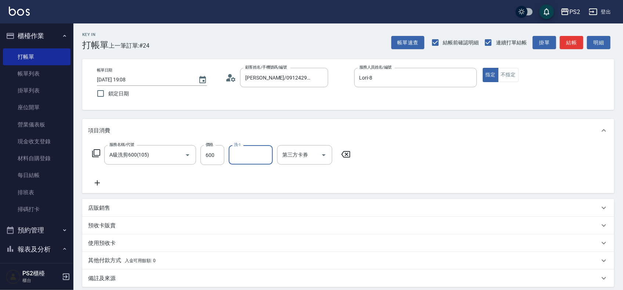
drag, startPoint x: 120, startPoint y: 218, endPoint x: 125, endPoint y: 211, distance: 8.1
click at [120, 217] on div "預收卡販賣" at bounding box center [348, 226] width 532 height 18
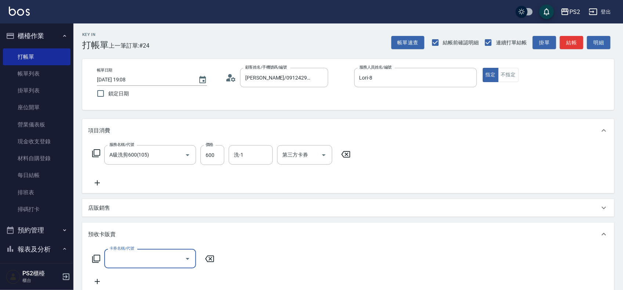
click at [126, 208] on div "店販銷售" at bounding box center [343, 208] width 511 height 8
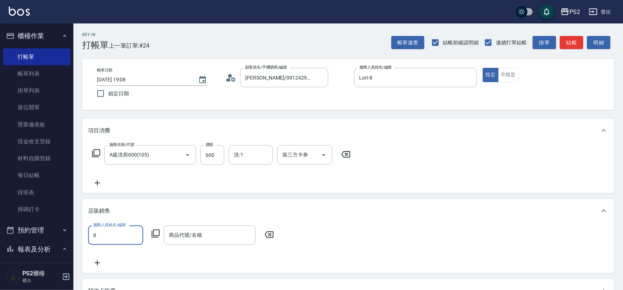
type input "Lori-8"
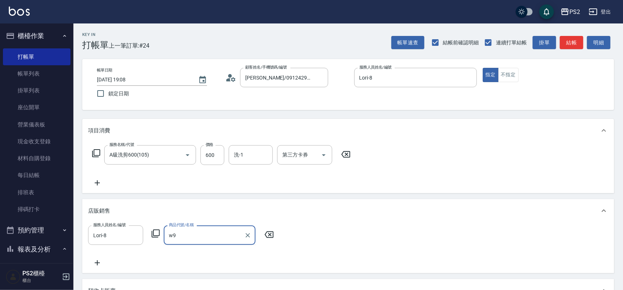
type input "w"
type input "公司-太空噴霧"
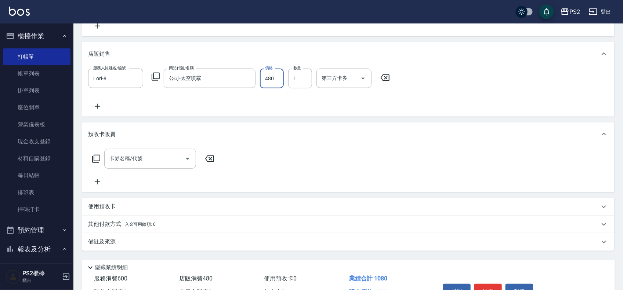
scroll to position [200, 0]
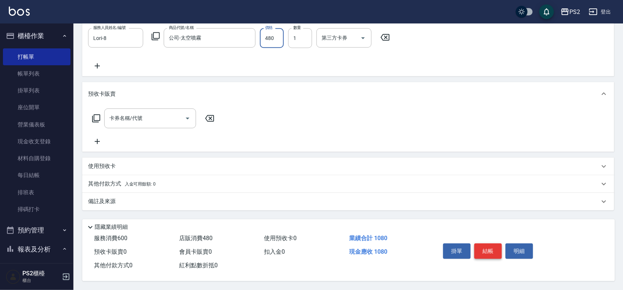
click at [483, 248] on button "結帳" at bounding box center [488, 251] width 28 height 15
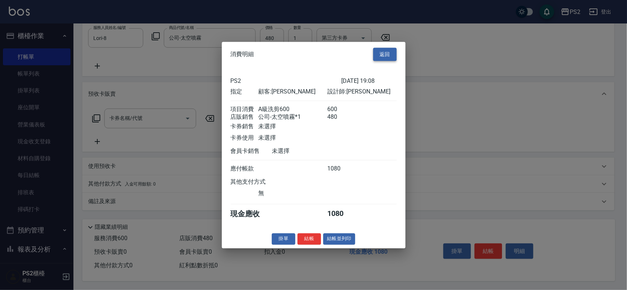
click at [380, 51] on button "返回" at bounding box center [384, 55] width 23 height 14
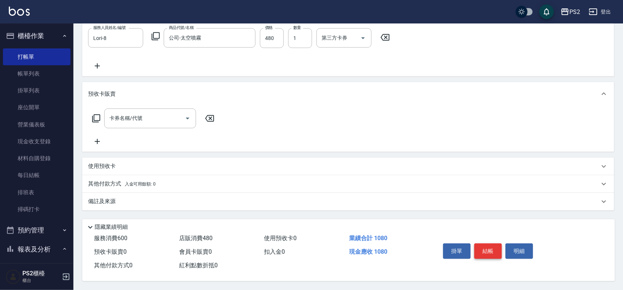
click at [487, 248] on button "結帳" at bounding box center [488, 251] width 28 height 15
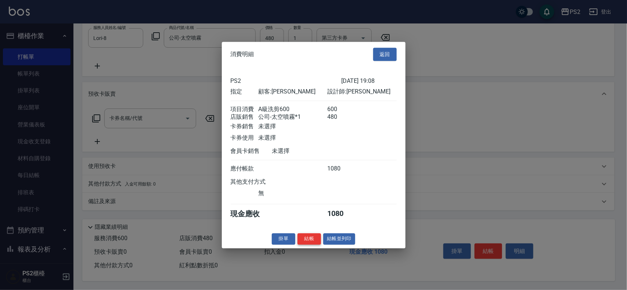
click at [307, 242] on button "結帳" at bounding box center [308, 238] width 23 height 11
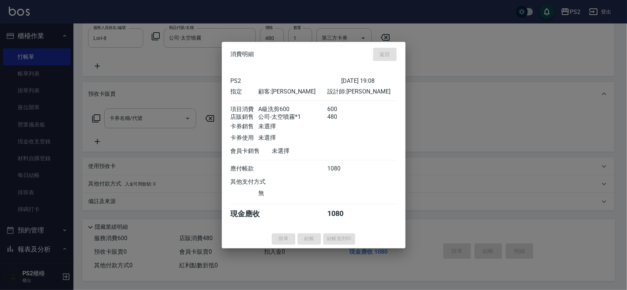
type input "2025/08/10 19:49"
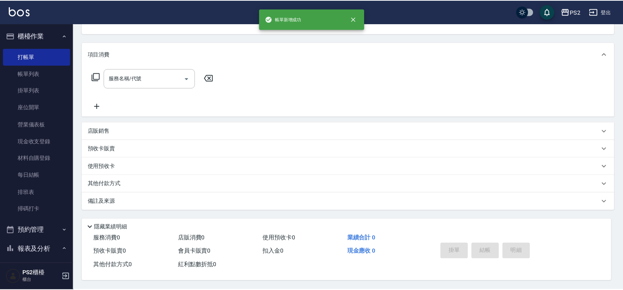
scroll to position [0, 0]
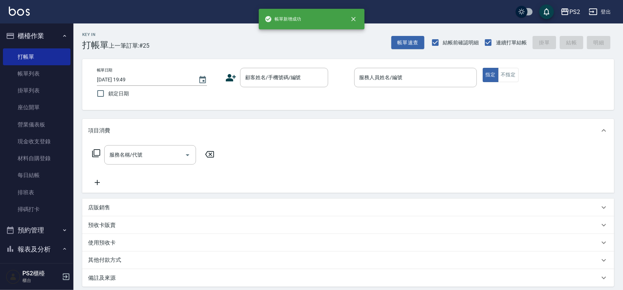
click at [443, 45] on span "結帳前確認明細" at bounding box center [461, 43] width 36 height 8
click at [443, 45] on input "結帳前確認明細" at bounding box center [435, 42] width 15 height 15
checkbox input "false"
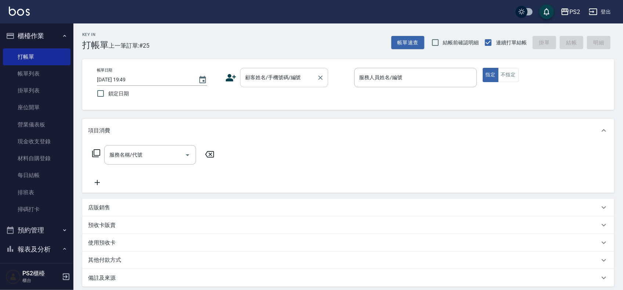
click at [280, 77] on input "顧客姓名/手機號碼/編號" at bounding box center [278, 77] width 70 height 13
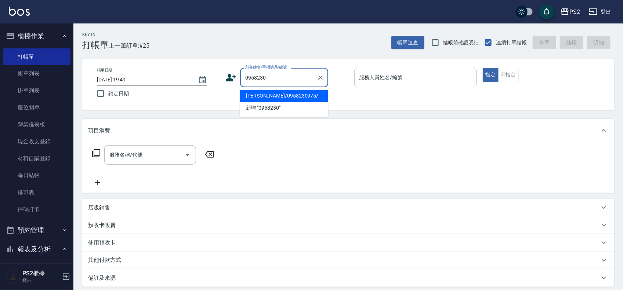
type input "沈依柔/0958230975/"
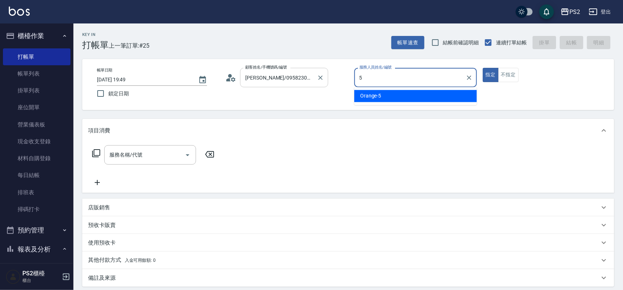
type input "Orange-5"
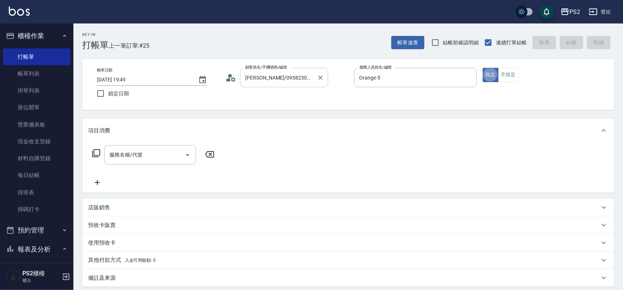
type button "true"
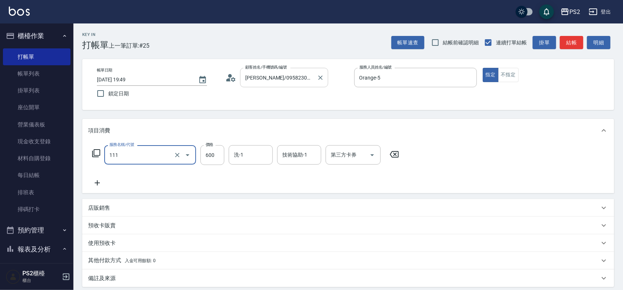
type input "精油洗+去角質(111)"
type input "950"
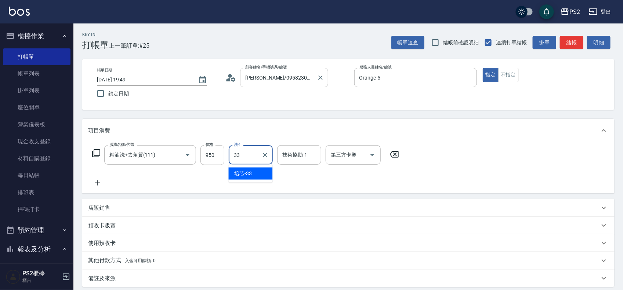
type input "培芯-33"
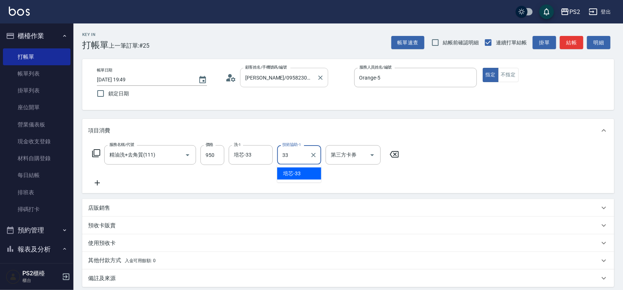
type input "培芯-33"
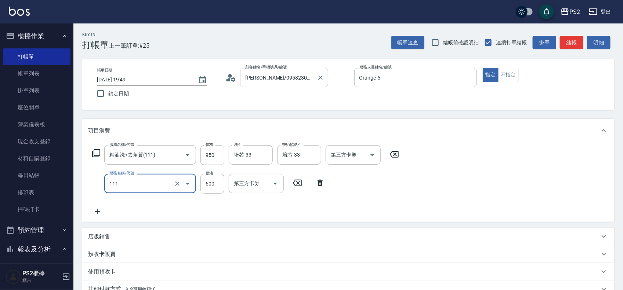
type input "精油洗+去角質(111)"
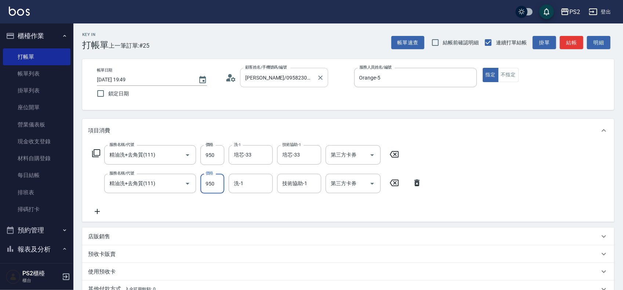
type input "950"
type input "培芯-33"
type input "Allan-25"
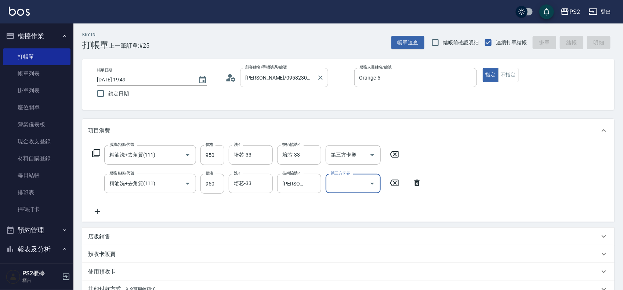
type input "2025/08/10 19:50"
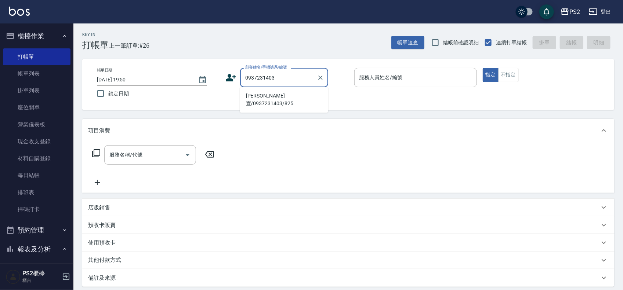
type input "簡汶宣/0937231403/825"
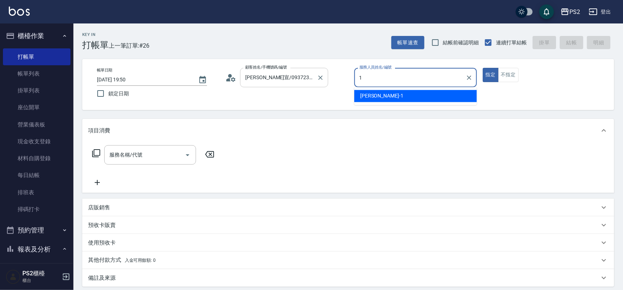
type input "Polly-1"
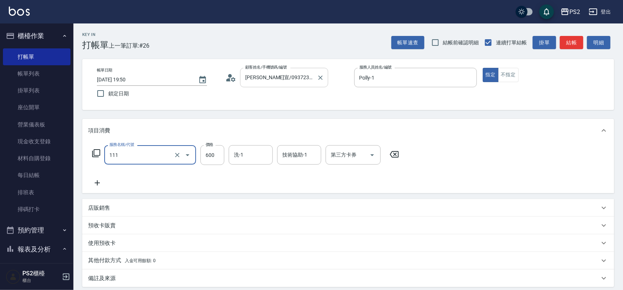
type input "精油洗+去角質(111)"
type input "700"
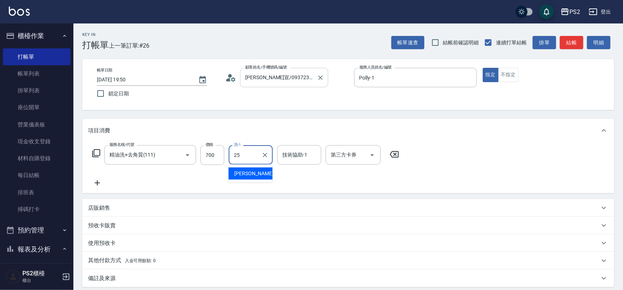
type input "Allan-25"
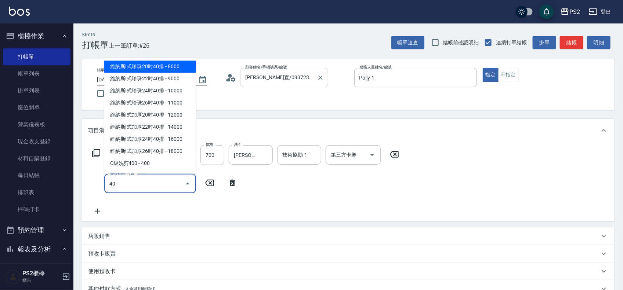
type input "4"
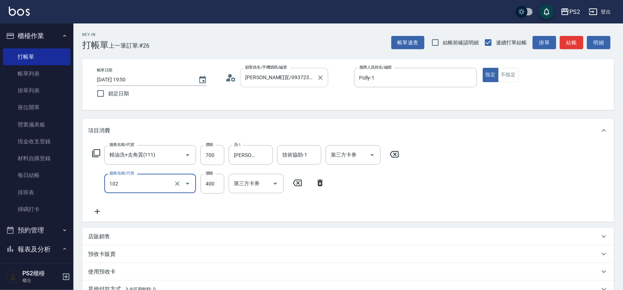
type input "精油洗髮(102)"
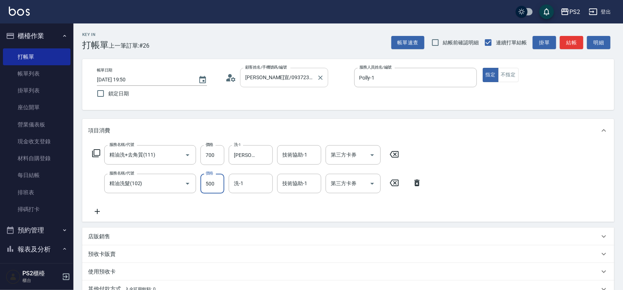
type input "500"
type input "冠霖-20"
type input "520"
click at [304, 181] on div "技術協助-1 技術協助-1" at bounding box center [299, 183] width 44 height 19
type input "冠霖-20"
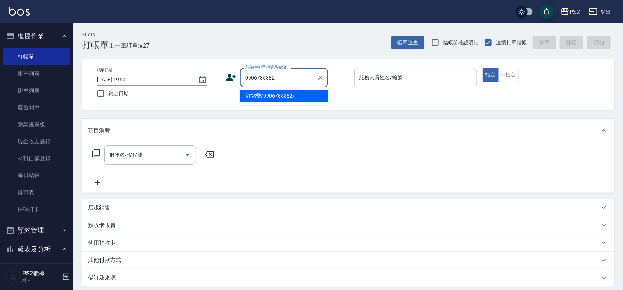
type input "許銘喬/0906785382/"
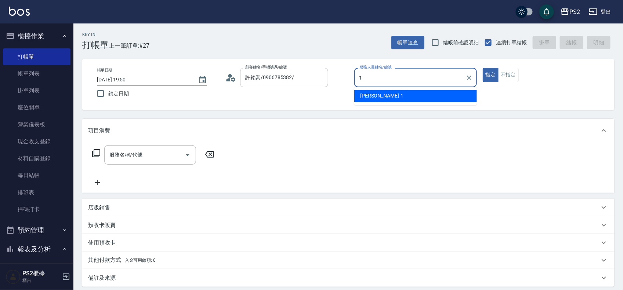
type input "Polly-1"
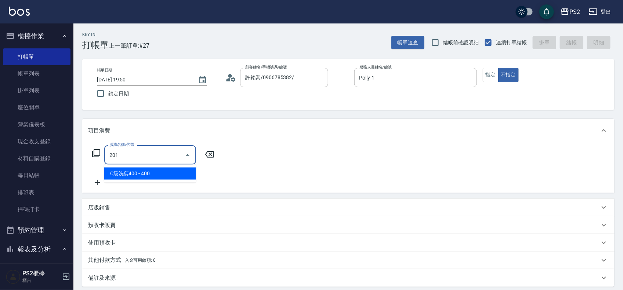
type input "C級洗剪400(201)"
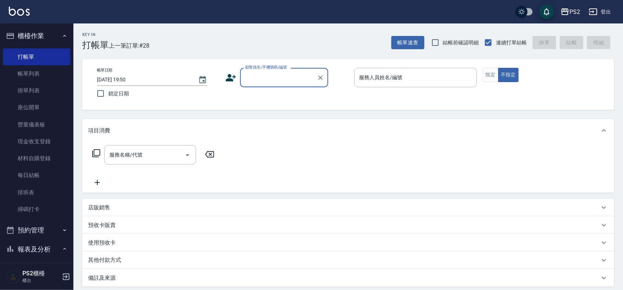
click at [276, 76] on input "顧客姓名/手機號碼/編號" at bounding box center [278, 77] width 70 height 13
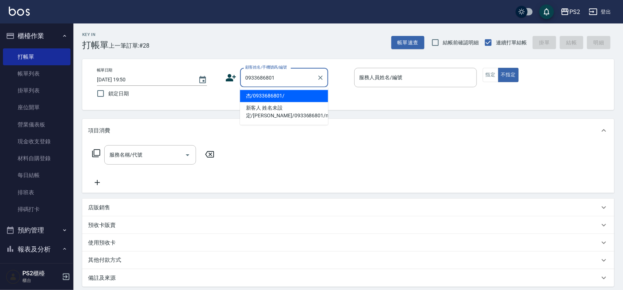
type input "杰/0933686801/"
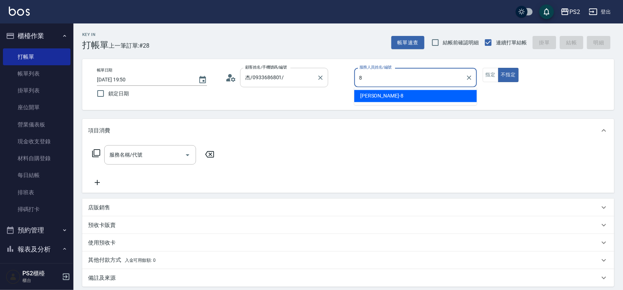
type input "Lori-8"
type button "false"
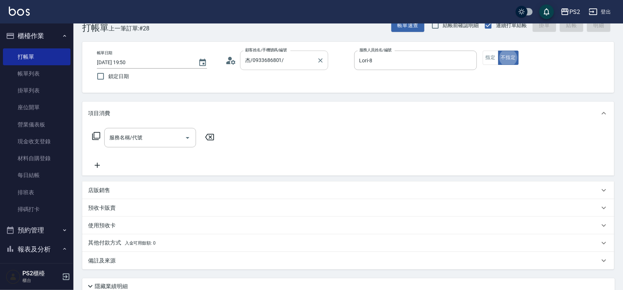
scroll to position [18, 0]
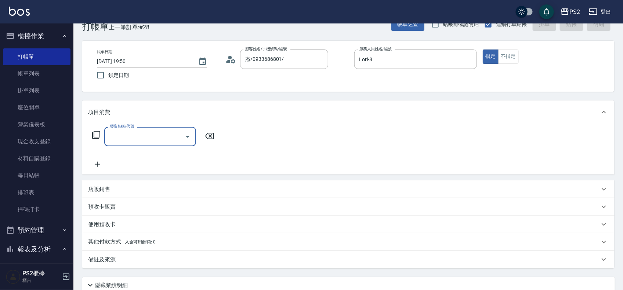
click at [117, 186] on div "店販銷售" at bounding box center [343, 190] width 511 height 8
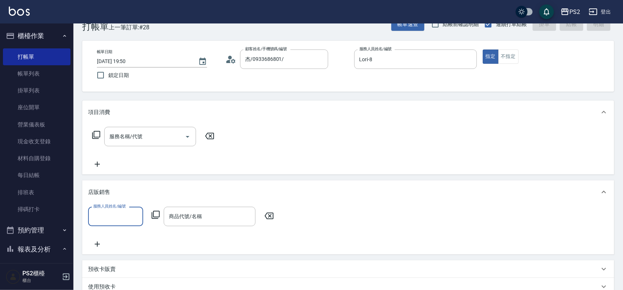
scroll to position [0, 0]
type input "Lori-8"
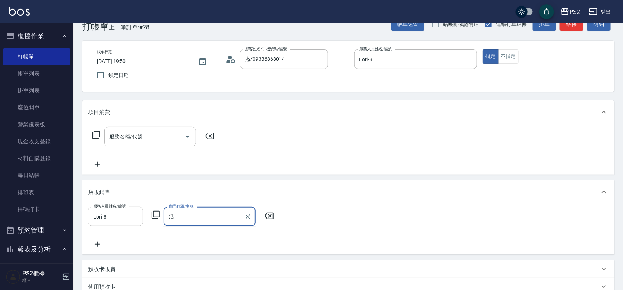
type input "活"
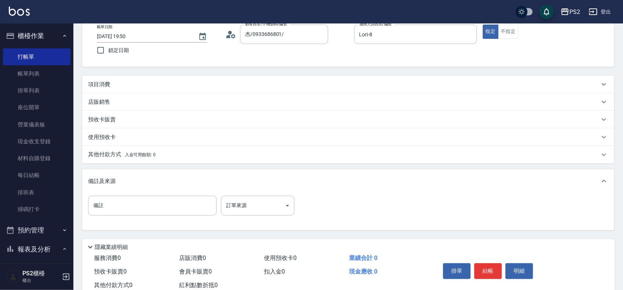
scroll to position [66, 0]
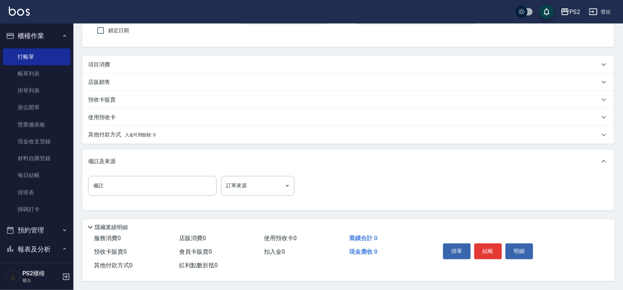
click at [127, 61] on div "項目消費" at bounding box center [343, 65] width 511 height 8
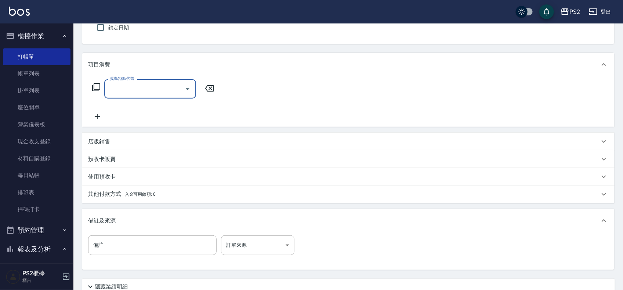
scroll to position [0, 0]
click at [127, 146] on div "店販銷售" at bounding box center [348, 142] width 532 height 18
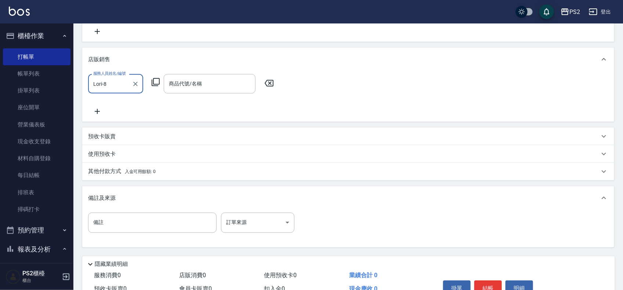
scroll to position [158, 0]
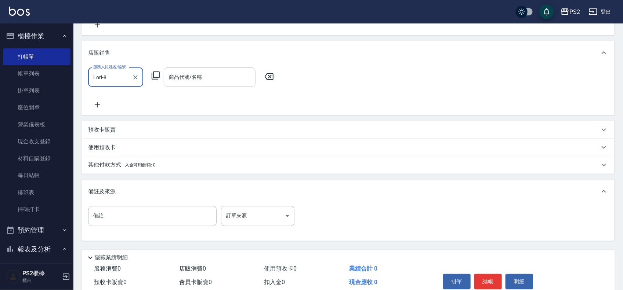
click at [193, 76] on input "商品代號/名稱" at bounding box center [209, 77] width 85 height 13
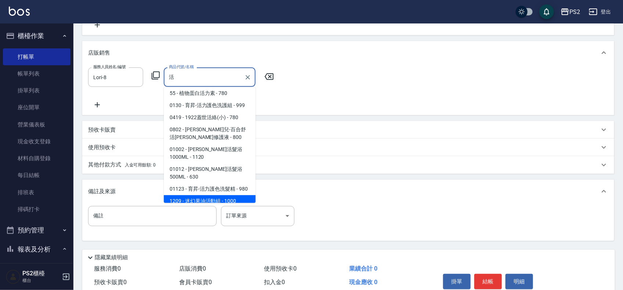
scroll to position [26, 0]
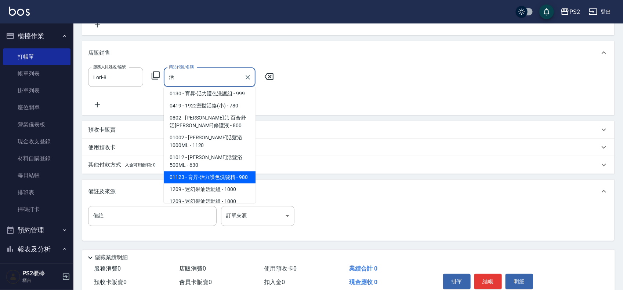
type input "育昇-活力護色洗髮精"
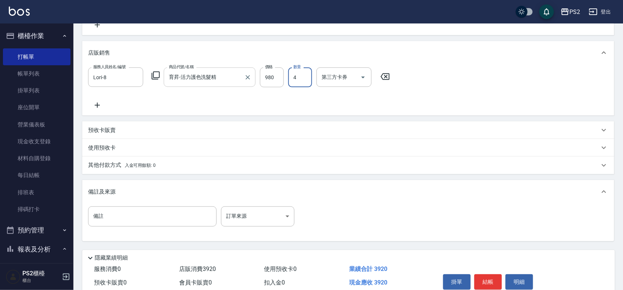
type input "4"
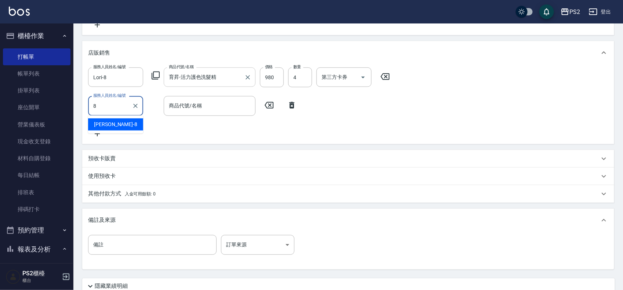
type input "Lori-8"
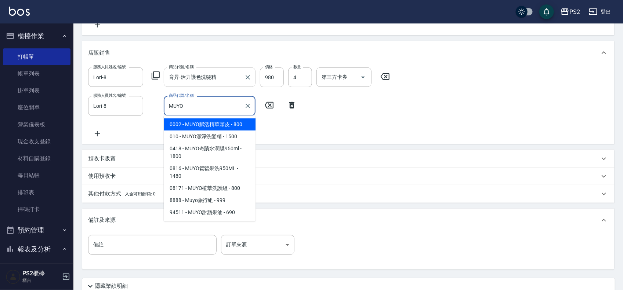
type input "MUYO賦活精華頭皮"
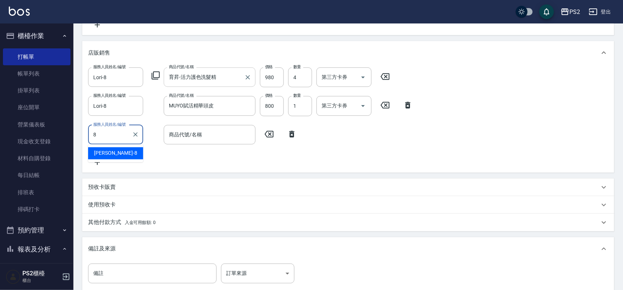
type input "Lori-8"
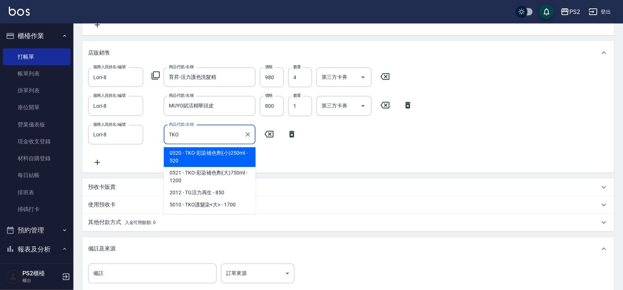
click at [199, 153] on span "0520 - TKO-彩染補色劑(小)250ml - 520" at bounding box center [210, 158] width 92 height 20
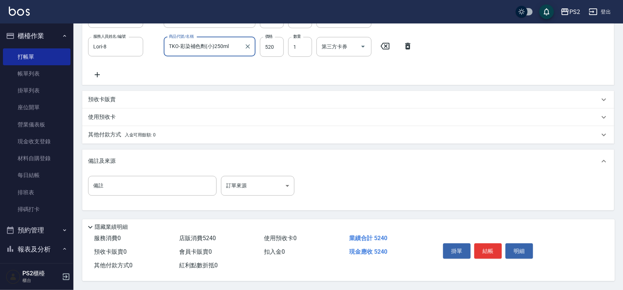
scroll to position [248, 0]
type input "TKO-彩染補色劑(小)250ml"
click at [131, 133] on span "入金可用餘額: 0" at bounding box center [140, 135] width 31 height 5
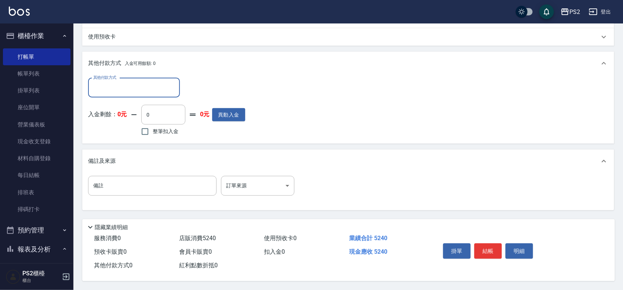
scroll to position [329, 0]
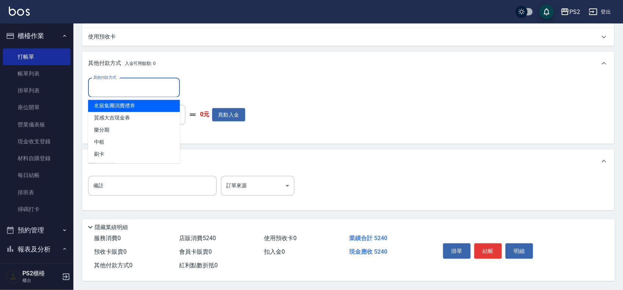
click at [117, 81] on input "其他付款方式" at bounding box center [133, 87] width 85 height 13
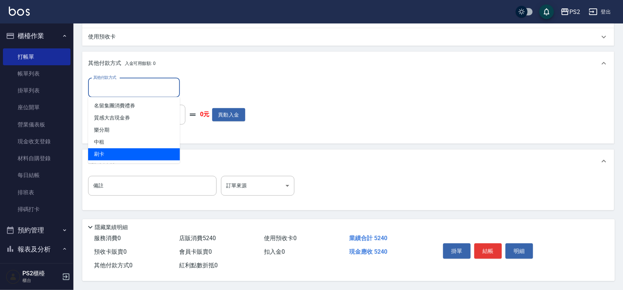
click at [117, 149] on span "刷卡" at bounding box center [134, 155] width 92 height 12
type input "刷卡"
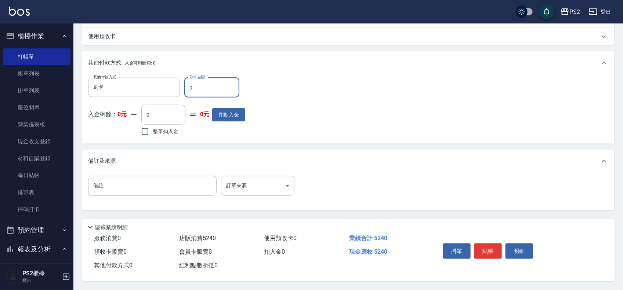
drag, startPoint x: 207, startPoint y: 85, endPoint x: 197, endPoint y: 85, distance: 10.6
click at [200, 85] on input "0" at bounding box center [211, 88] width 55 height 20
click at [188, 85] on input "0" at bounding box center [211, 88] width 55 height 20
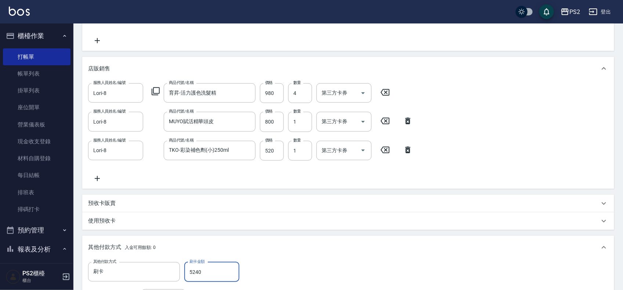
scroll to position [329, 0]
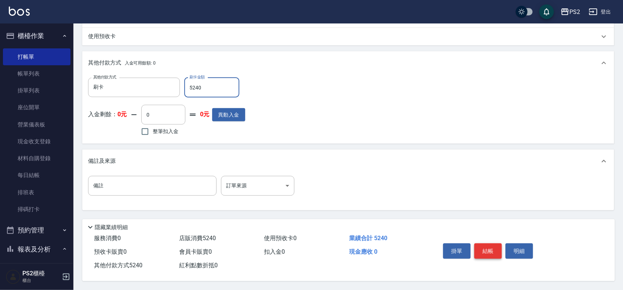
type input "5240"
click at [492, 245] on button "結帳" at bounding box center [488, 251] width 28 height 15
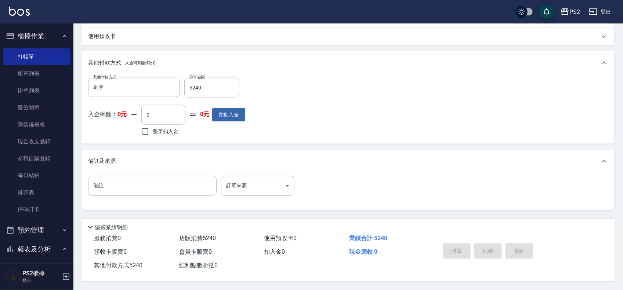
type input "2025/08/10 19:51"
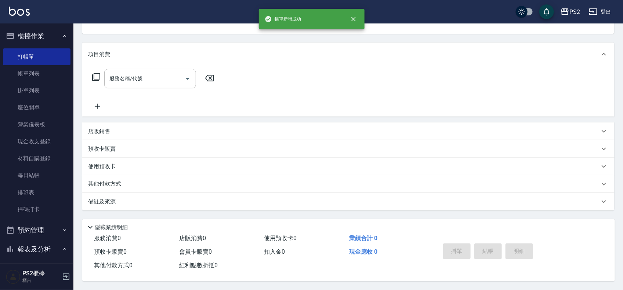
scroll to position [0, 0]
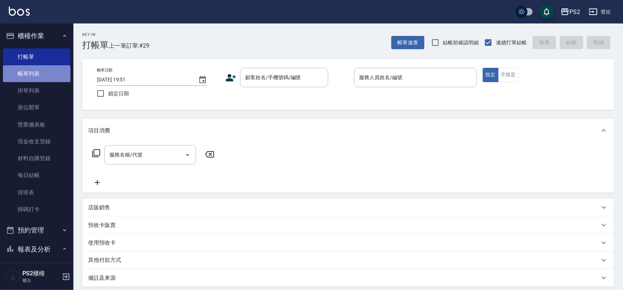
click at [48, 71] on link "帳單列表" at bounding box center [37, 73] width 68 height 17
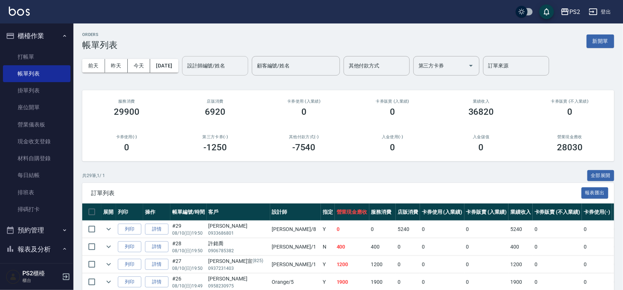
click at [222, 70] on input "設計師編號/姓名" at bounding box center [214, 65] width 59 height 13
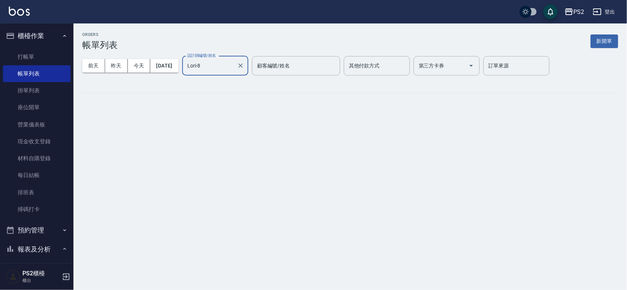
type input "Lori-8"
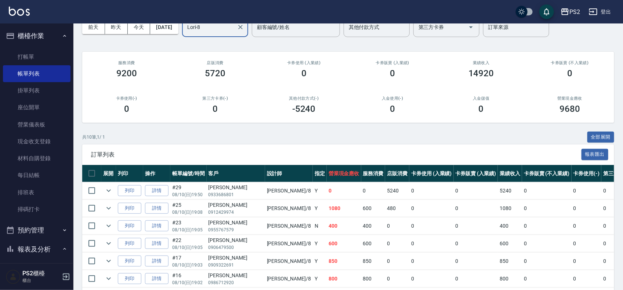
scroll to position [138, 0]
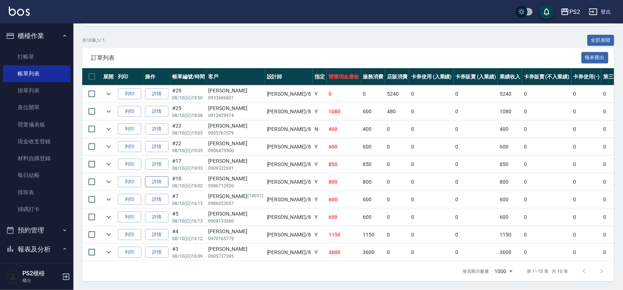
click at [160, 182] on link "詳情" at bounding box center [156, 182] width 23 height 11
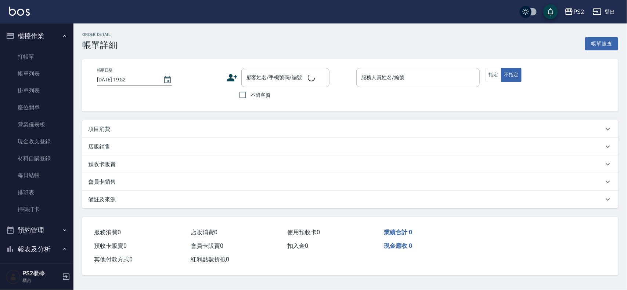
type input "2025/08/10 19:02"
type input "Lori-8"
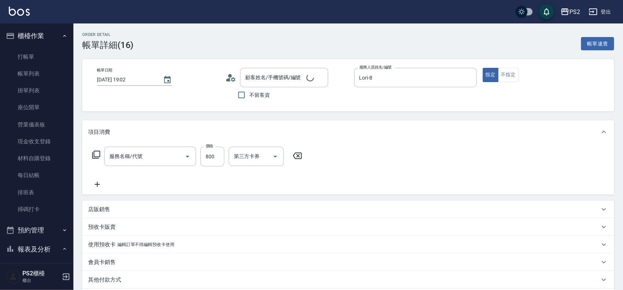
type input "賴亞桐/0986712920/"
type input "A級洗剪600(105)"
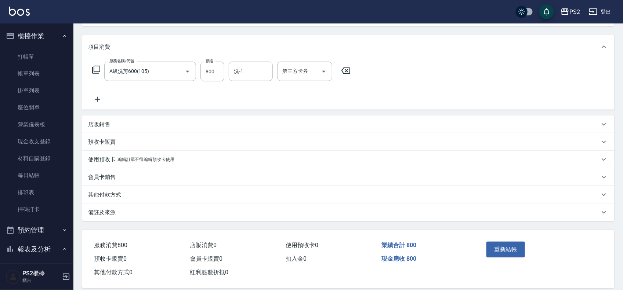
scroll to position [95, 0]
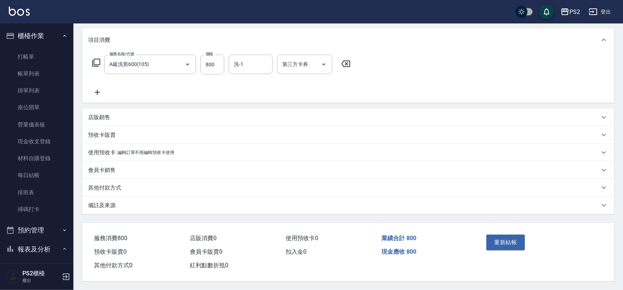
click at [112, 184] on p "其他付款方式" at bounding box center [104, 188] width 33 height 8
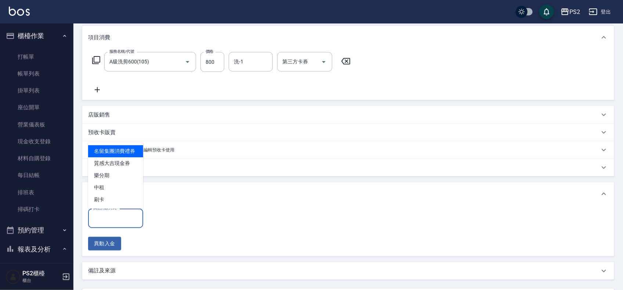
click at [121, 219] on input "其他付款方式" at bounding box center [115, 218] width 48 height 13
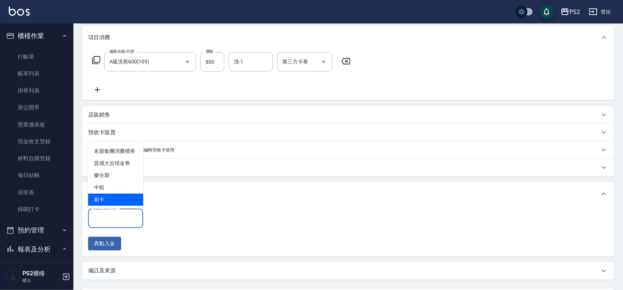
click at [120, 202] on span "刷卡" at bounding box center [115, 200] width 55 height 12
type input "刷卡"
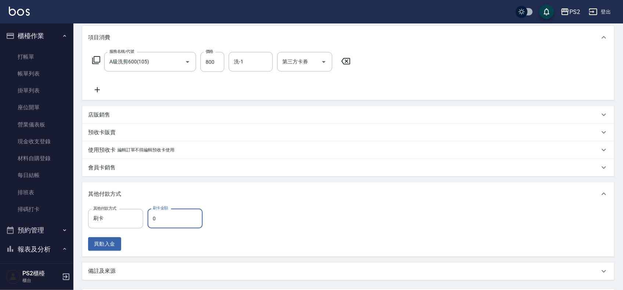
click at [155, 221] on input "0" at bounding box center [175, 219] width 55 height 20
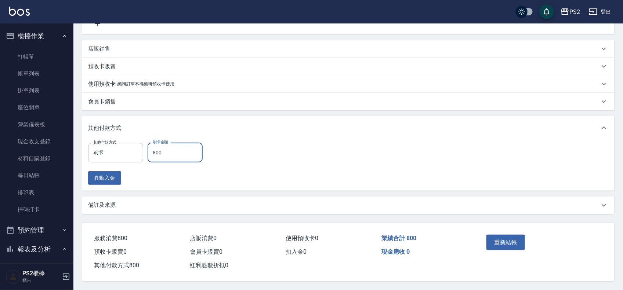
scroll to position [163, 0]
type input "800"
click at [508, 242] on button "重新結帳" at bounding box center [505, 242] width 39 height 15
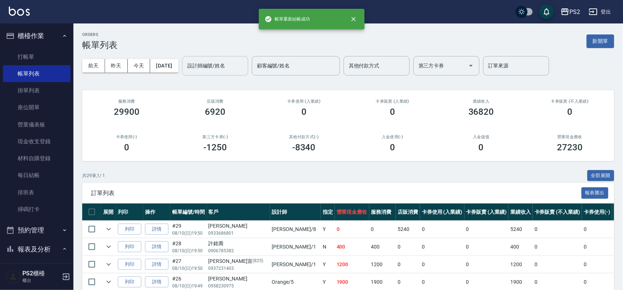
click at [239, 63] on input "設計師編號/姓名" at bounding box center [214, 65] width 59 height 13
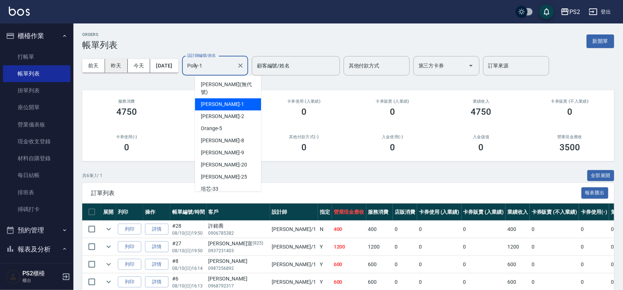
drag, startPoint x: 239, startPoint y: 63, endPoint x: 108, endPoint y: 63, distance: 131.0
click at [225, 63] on input "Polly-1" at bounding box center [209, 65] width 48 height 13
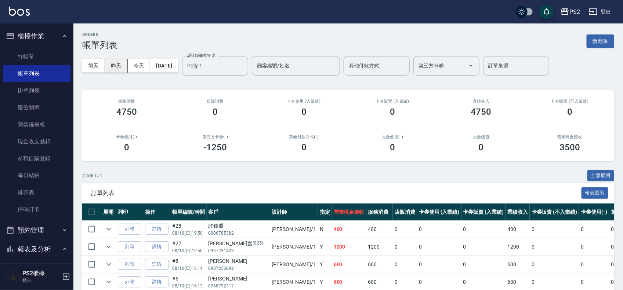
click at [108, 63] on div "前天 昨天 今天 2025/08/10 設計師編號/姓名 Polly-1 設計師編號/姓名 顧客編號/姓名 顧客編號/姓名 其他付款方式 其他付款方式 第三方…" at bounding box center [348, 65] width 532 height 31
click at [234, 65] on input "Polly-1" at bounding box center [209, 65] width 48 height 13
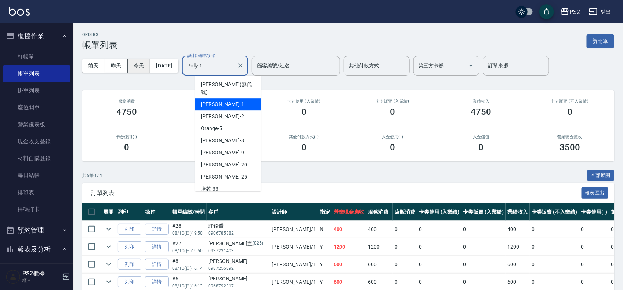
drag, startPoint x: 152, startPoint y: 65, endPoint x: 147, endPoint y: 65, distance: 5.1
click at [147, 65] on div "前天 昨天 今天 2025/08/10 設計師編號/姓名 Polly-1 設計師編號/姓名 顧客編號/姓名 顧客編號/姓名 其他付款方式 其他付款方式 第三方…" at bounding box center [348, 65] width 532 height 31
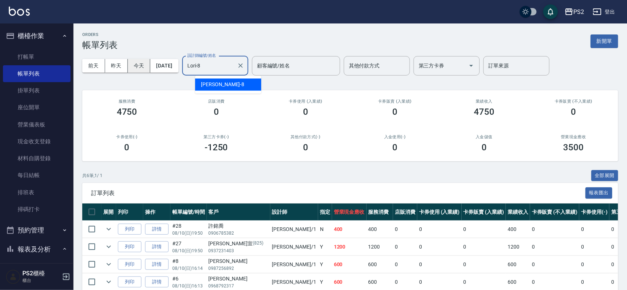
type input "Lori-8"
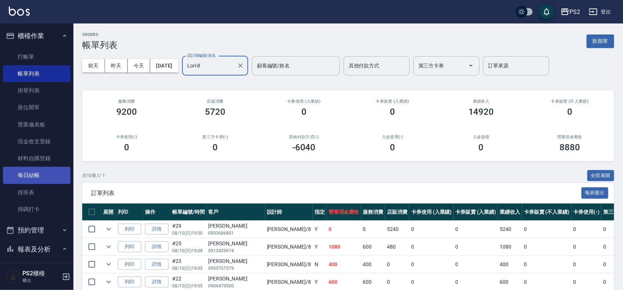
click at [37, 179] on link "每日結帳" at bounding box center [37, 175] width 68 height 17
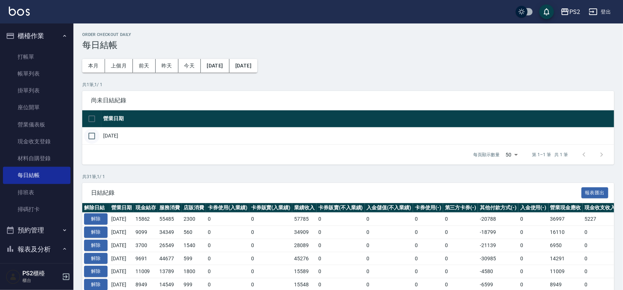
click at [98, 135] on input "checkbox" at bounding box center [91, 135] width 15 height 15
checkbox input "true"
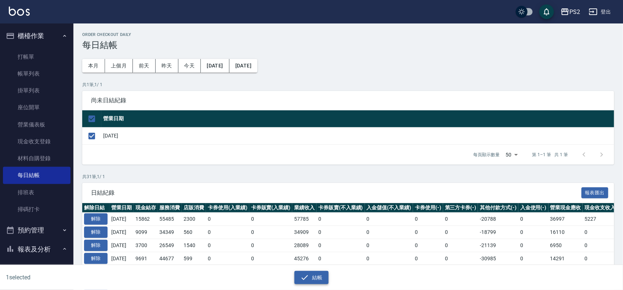
click at [313, 275] on button "結帳" at bounding box center [311, 278] width 34 height 14
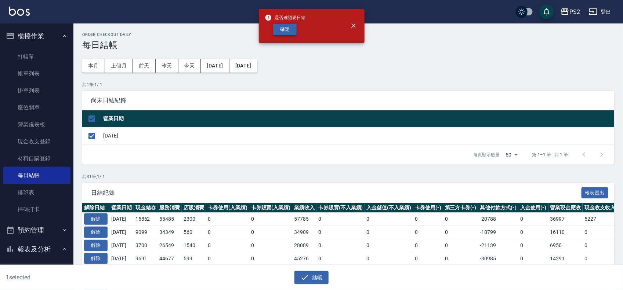
click at [283, 32] on button "確定" at bounding box center [284, 29] width 23 height 11
checkbox input "false"
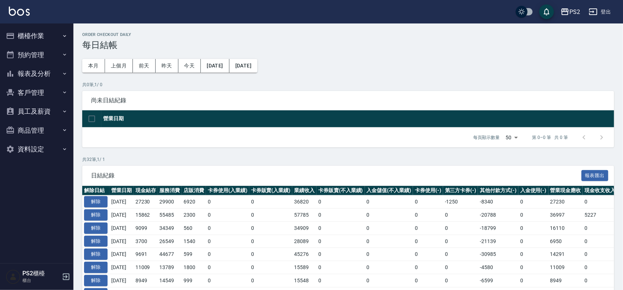
click at [36, 71] on button "報表及分析" at bounding box center [37, 73] width 68 height 19
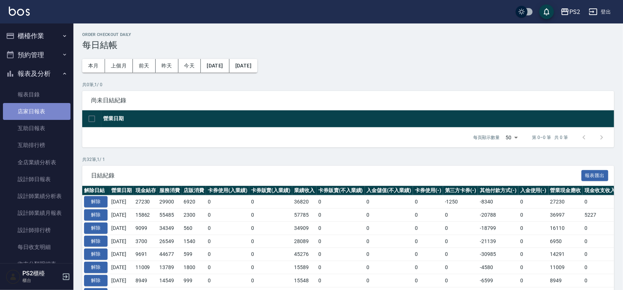
click at [39, 115] on link "店家日報表" at bounding box center [37, 111] width 68 height 17
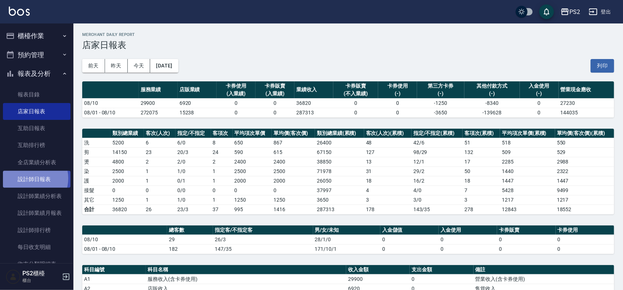
click at [32, 179] on link "設計師日報表" at bounding box center [37, 179] width 68 height 17
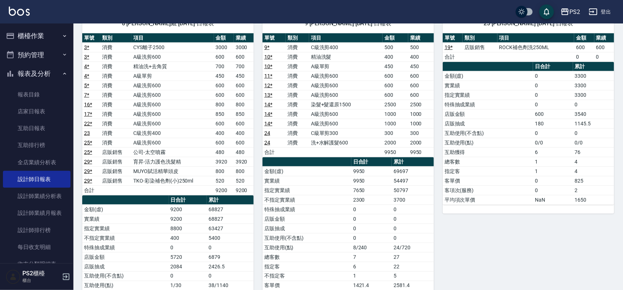
scroll to position [367, 0]
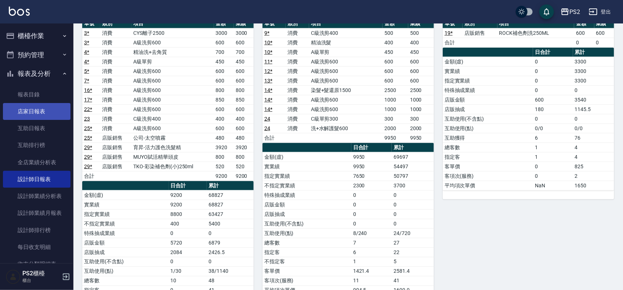
click at [45, 108] on link "店家日報表" at bounding box center [37, 111] width 68 height 17
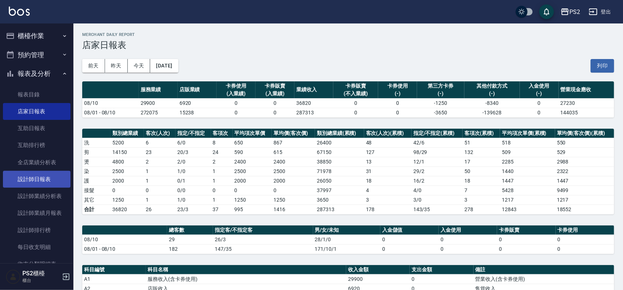
click at [50, 180] on link "設計師日報表" at bounding box center [37, 179] width 68 height 17
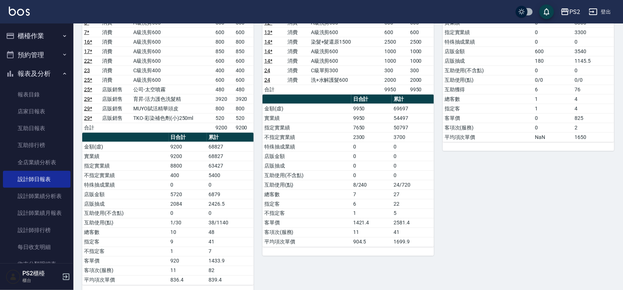
scroll to position [412, 0]
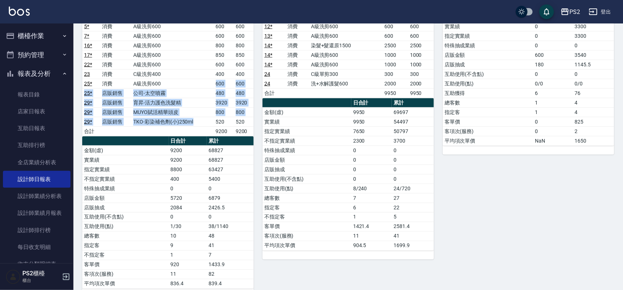
drag, startPoint x: 162, startPoint y: 88, endPoint x: 199, endPoint y: 127, distance: 53.7
click at [199, 127] on tbody "3 * 消費 CYS離子2500 3000 3000 3 * 消費 A級洗剪600 600 600 4 * 消費 精油洗+去角質 700 700 4 * 消費…" at bounding box center [167, 59] width 171 height 153
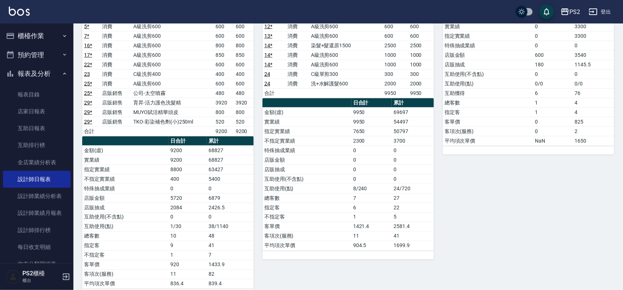
click at [219, 130] on td "9200" at bounding box center [224, 132] width 20 height 10
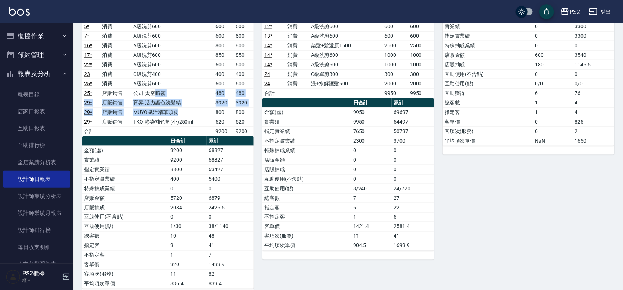
drag, startPoint x: 206, startPoint y: 114, endPoint x: 215, endPoint y: 126, distance: 14.5
click at [213, 122] on tbody "3 * 消費 CYS離子2500 3000 3000 3 * 消費 A級洗剪600 600 600 4 * 消費 精油洗+去角質 700 700 4 * 消費…" at bounding box center [167, 59] width 171 height 153
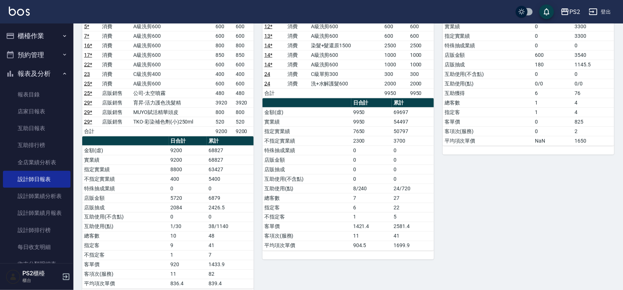
click at [215, 127] on td "520" at bounding box center [224, 122] width 20 height 10
click at [211, 203] on td "6879" at bounding box center [230, 198] width 47 height 10
click at [235, 213] on td "2426.5" at bounding box center [230, 208] width 47 height 10
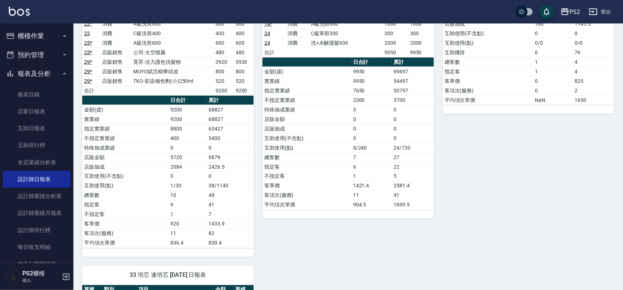
scroll to position [458, 0]
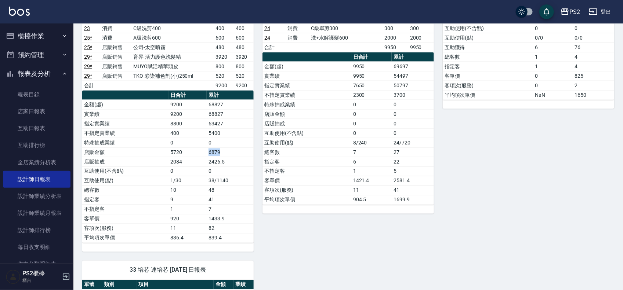
drag, startPoint x: 222, startPoint y: 156, endPoint x: 201, endPoint y: 155, distance: 20.9
click at [201, 155] on tr "店販金額 5720 6879" at bounding box center [167, 153] width 171 height 10
click at [404, 128] on td "0" at bounding box center [413, 124] width 42 height 10
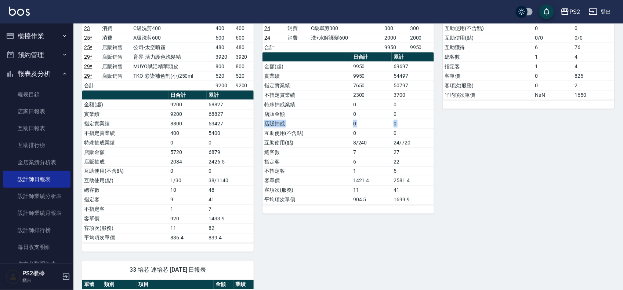
drag, startPoint x: 404, startPoint y: 130, endPoint x: 330, endPoint y: 126, distance: 73.5
click at [336, 126] on tr "店販抽成 0 0" at bounding box center [347, 124] width 171 height 10
click at [330, 126] on td "店販抽成" at bounding box center [306, 124] width 89 height 10
drag, startPoint x: 330, startPoint y: 126, endPoint x: 327, endPoint y: 116, distance: 10.3
click at [327, 116] on tbody "金額(虛) 9950 69697 實業績 9950 54497 指定實業績 7650 50797 不指定實業績 2300 3700 特殊抽成業績 0 0 店販…" at bounding box center [347, 133] width 171 height 143
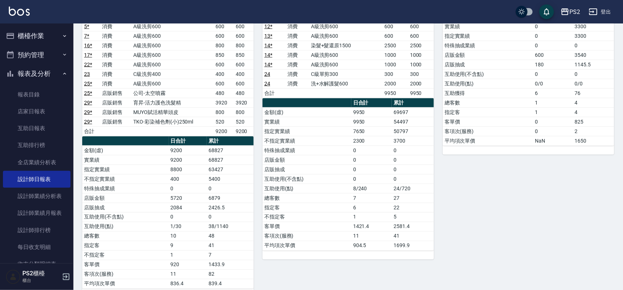
click at [485, 206] on div "25 Allan 謝維庭 08/10/2025 日報表 單號 類別 項目 金額 業績 19 * 店販銷售 ROCK補色劑洗250ML 600 600 合計 0…" at bounding box center [524, 122] width 180 height 352
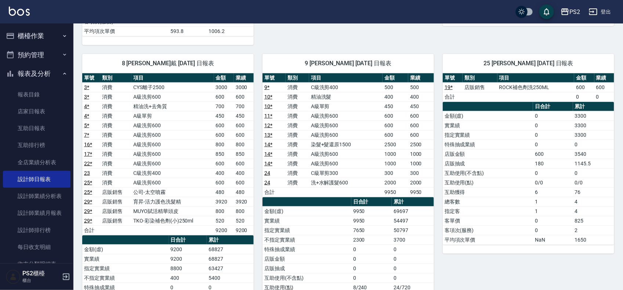
scroll to position [320, 0]
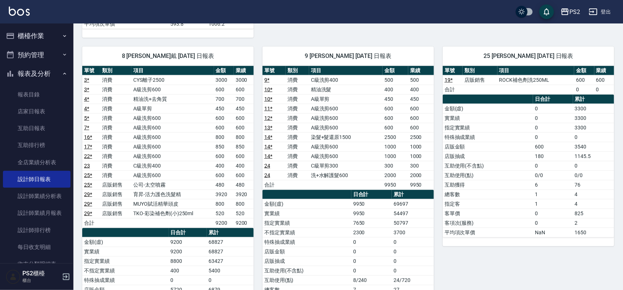
click at [567, 150] on tr "店販金額 600 3540" at bounding box center [528, 147] width 171 height 10
click at [548, 150] on td "600" at bounding box center [553, 147] width 40 height 10
drag, startPoint x: 595, startPoint y: 148, endPoint x: 556, endPoint y: 148, distance: 38.9
click at [556, 148] on tr "店販金額 600 3540" at bounding box center [528, 147] width 171 height 10
click at [555, 148] on td "600" at bounding box center [553, 147] width 40 height 10
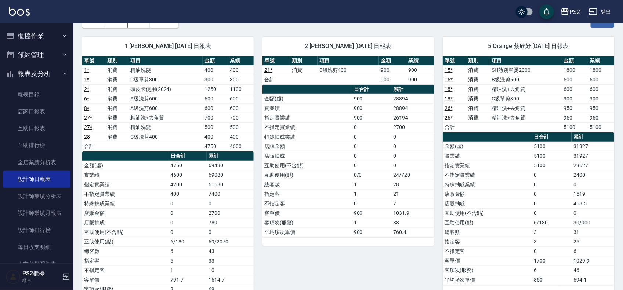
scroll to position [91, 0]
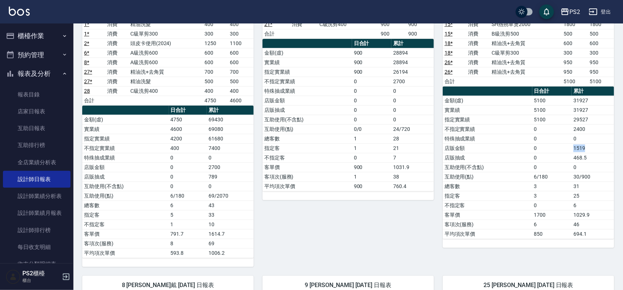
click at [556, 146] on tr "店販金額 0 1519" at bounding box center [528, 149] width 171 height 10
click at [554, 146] on td "0" at bounding box center [552, 149] width 40 height 10
click at [586, 166] on td "0" at bounding box center [592, 168] width 43 height 10
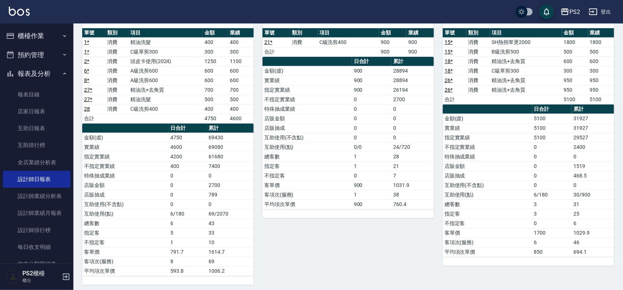
scroll to position [45, 0]
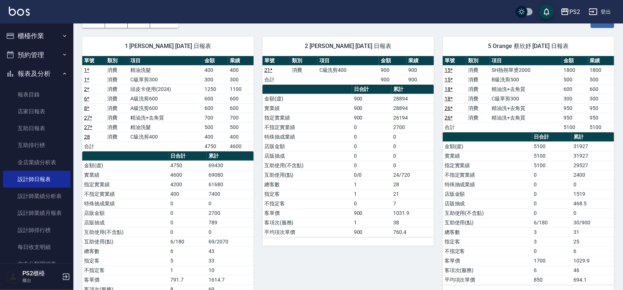
click at [396, 156] on td "0" at bounding box center [412, 156] width 43 height 10
click at [353, 155] on td "0" at bounding box center [372, 156] width 40 height 10
drag, startPoint x: 333, startPoint y: 155, endPoint x: 272, endPoint y: 147, distance: 61.4
click at [278, 147] on tbody "金額(虛) 900 28894 實業績 900 28894 指定實業績 900 26194 不指定實業績 0 2700 特殊抽成業績 0 0 店販金額 0 0…" at bounding box center [347, 165] width 171 height 143
click at [270, 145] on td "店販金額" at bounding box center [307, 147] width 90 height 10
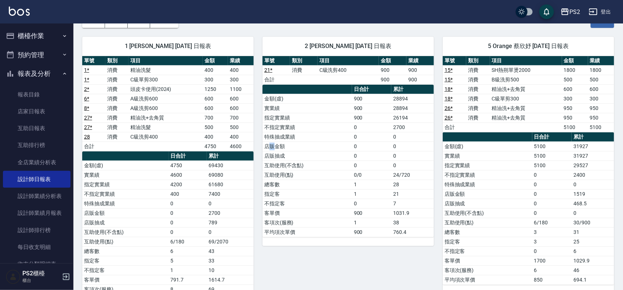
click at [270, 145] on td "店販金額" at bounding box center [307, 147] width 90 height 10
click at [295, 163] on td "互助使用(不含點)" at bounding box center [307, 166] width 90 height 10
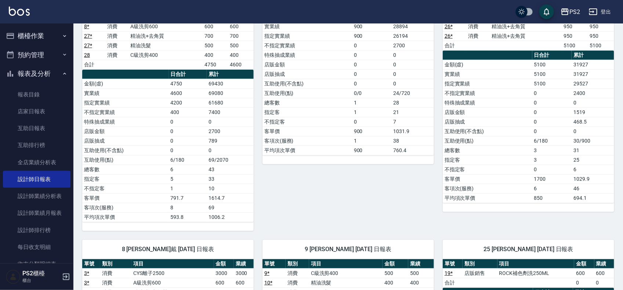
scroll to position [137, 0]
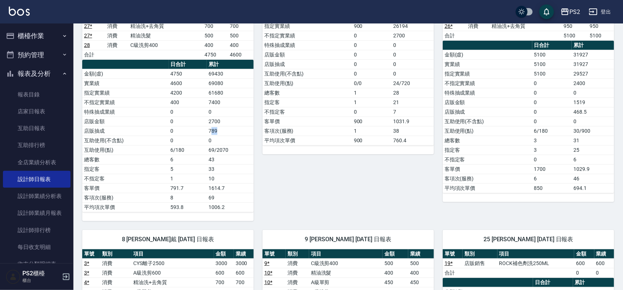
drag, startPoint x: 223, startPoint y: 131, endPoint x: 126, endPoint y: 125, distance: 97.1
click at [174, 129] on tr "店販抽成 0 789" at bounding box center [167, 131] width 171 height 10
click at [124, 124] on td "店販金額" at bounding box center [125, 122] width 87 height 10
click at [98, 118] on td "店販金額" at bounding box center [125, 122] width 87 height 10
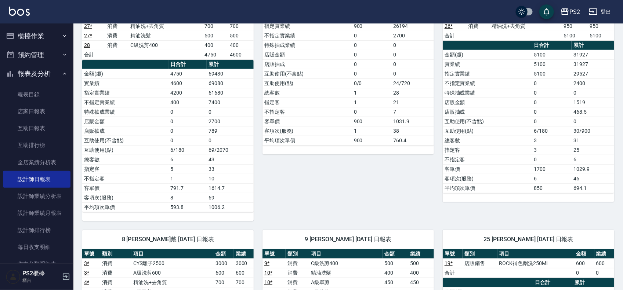
click at [222, 127] on td "789" at bounding box center [230, 131] width 47 height 10
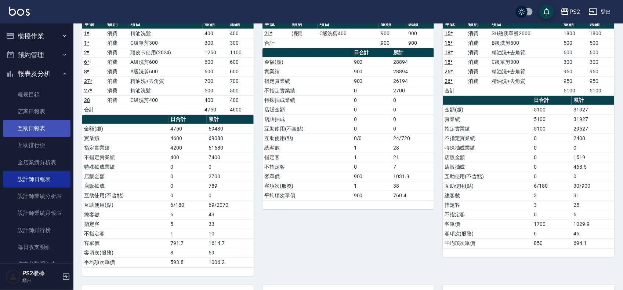
scroll to position [0, 0]
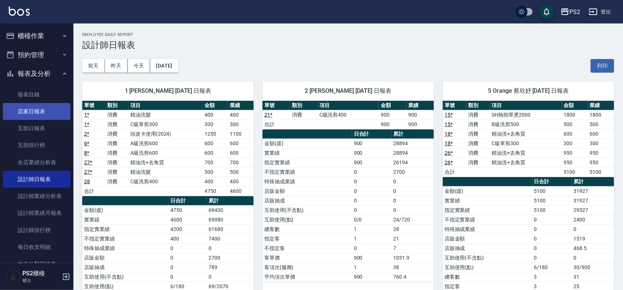
click at [36, 111] on link "店家日報表" at bounding box center [37, 111] width 68 height 17
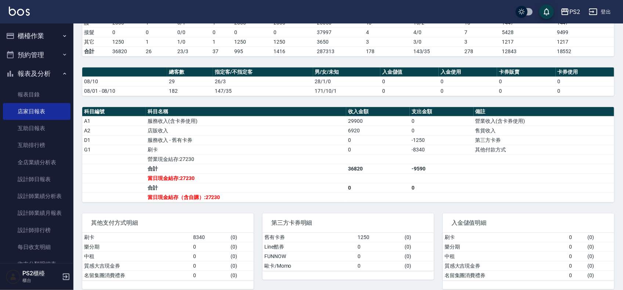
scroll to position [168, 0]
